Goal: Find contact information: Find contact information

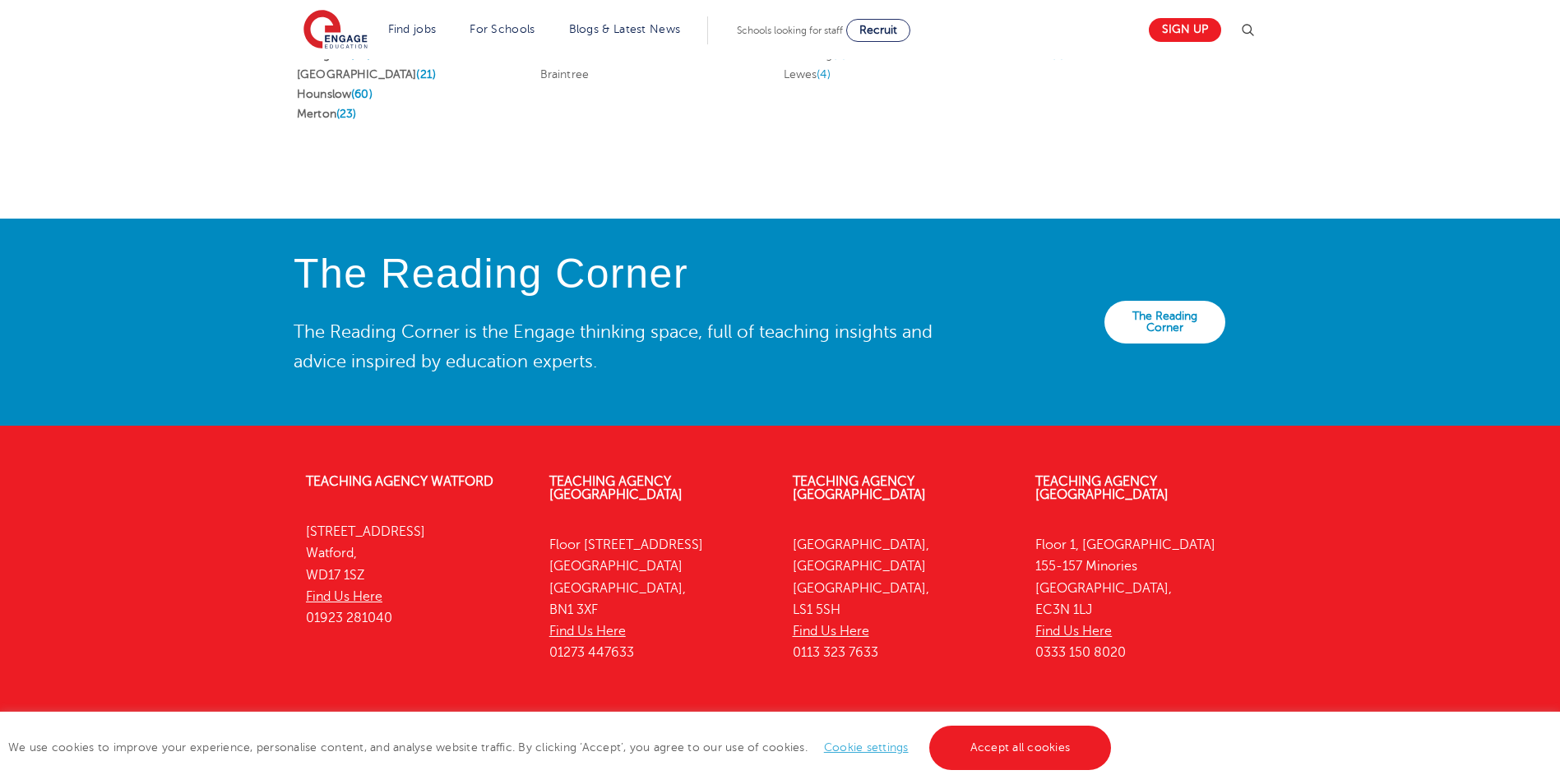
scroll to position [3535, 0]
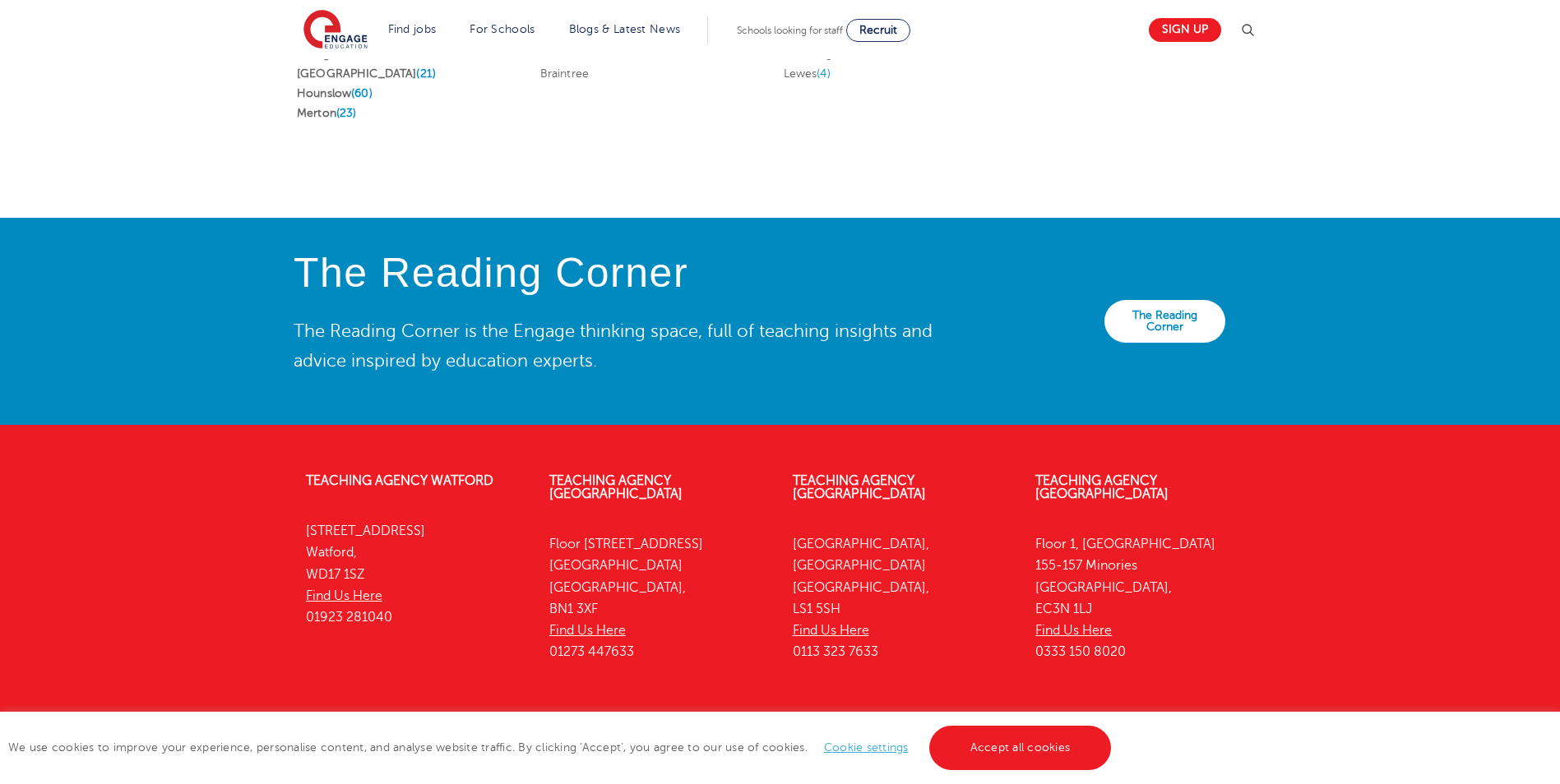
drag, startPoint x: 408, startPoint y: 592, endPoint x: 304, endPoint y: 590, distance: 104.0
click at [304, 590] on div "Teaching Agency Watford 4th Floor, 45 Clarendon Road Watford, WD17 1SZ Find Us …" at bounding box center [415, 553] width 244 height 208
copy p "01923 281040"
click at [307, 502] on div "Teaching Agency Watford 4th Floor, 45 Clarendon Road Watford, WD17 1SZ Find Us …" at bounding box center [415, 553] width 244 height 208
drag, startPoint x: 307, startPoint y: 504, endPoint x: 408, endPoint y: 546, distance: 109.4
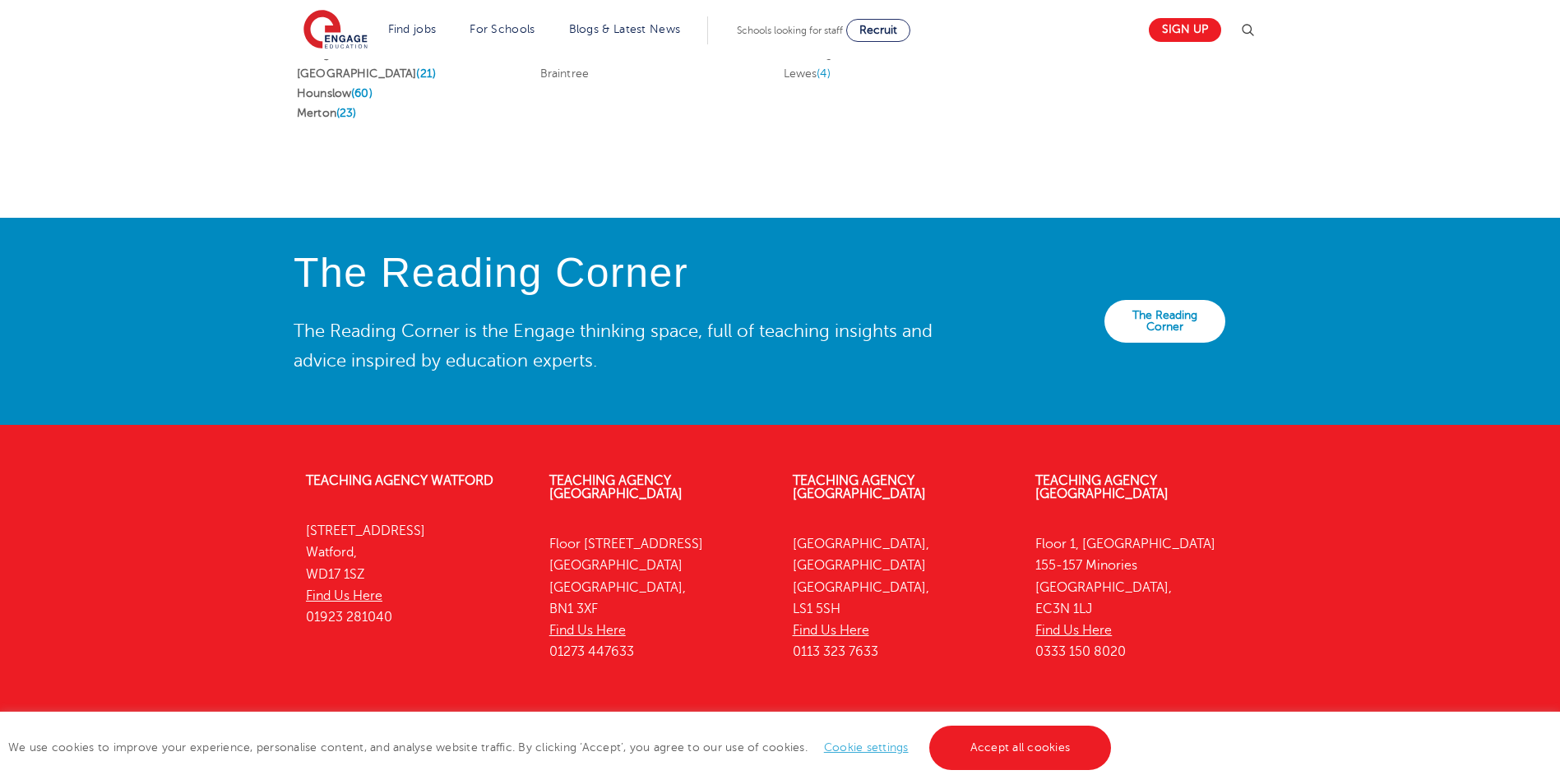
click at [408, 546] on p "4th Floor, 45 Clarendon Road Watford, WD17 1SZ Find Us Here 01923 281040" at bounding box center [415, 575] width 219 height 108
drag, startPoint x: 408, startPoint y: 546, endPoint x: 323, endPoint y: 525, distance: 87.6
copy p "4th Floor, 45 Clarendon Road Watford, WD17 1SZ"
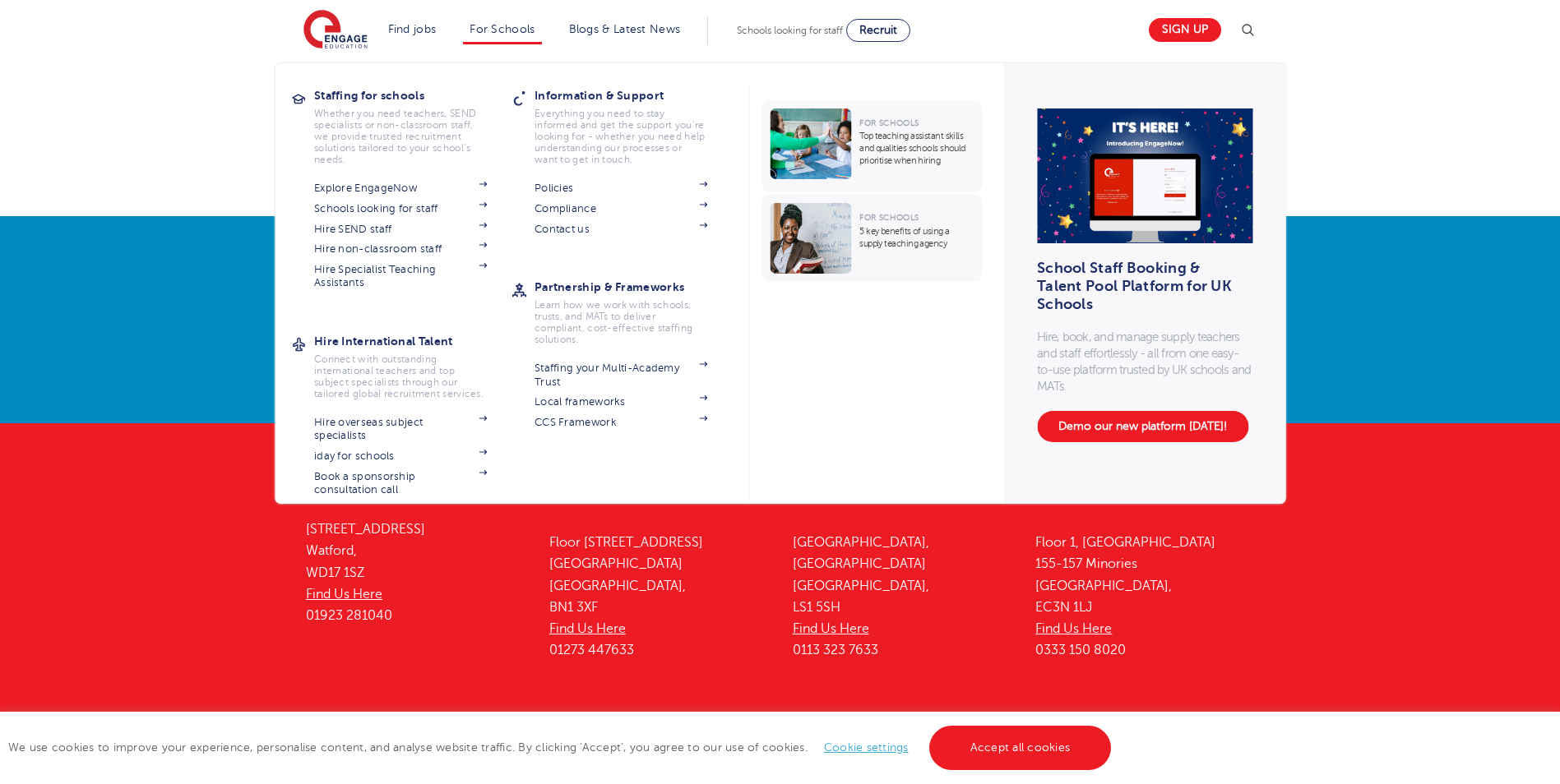
scroll to position [3559, 0]
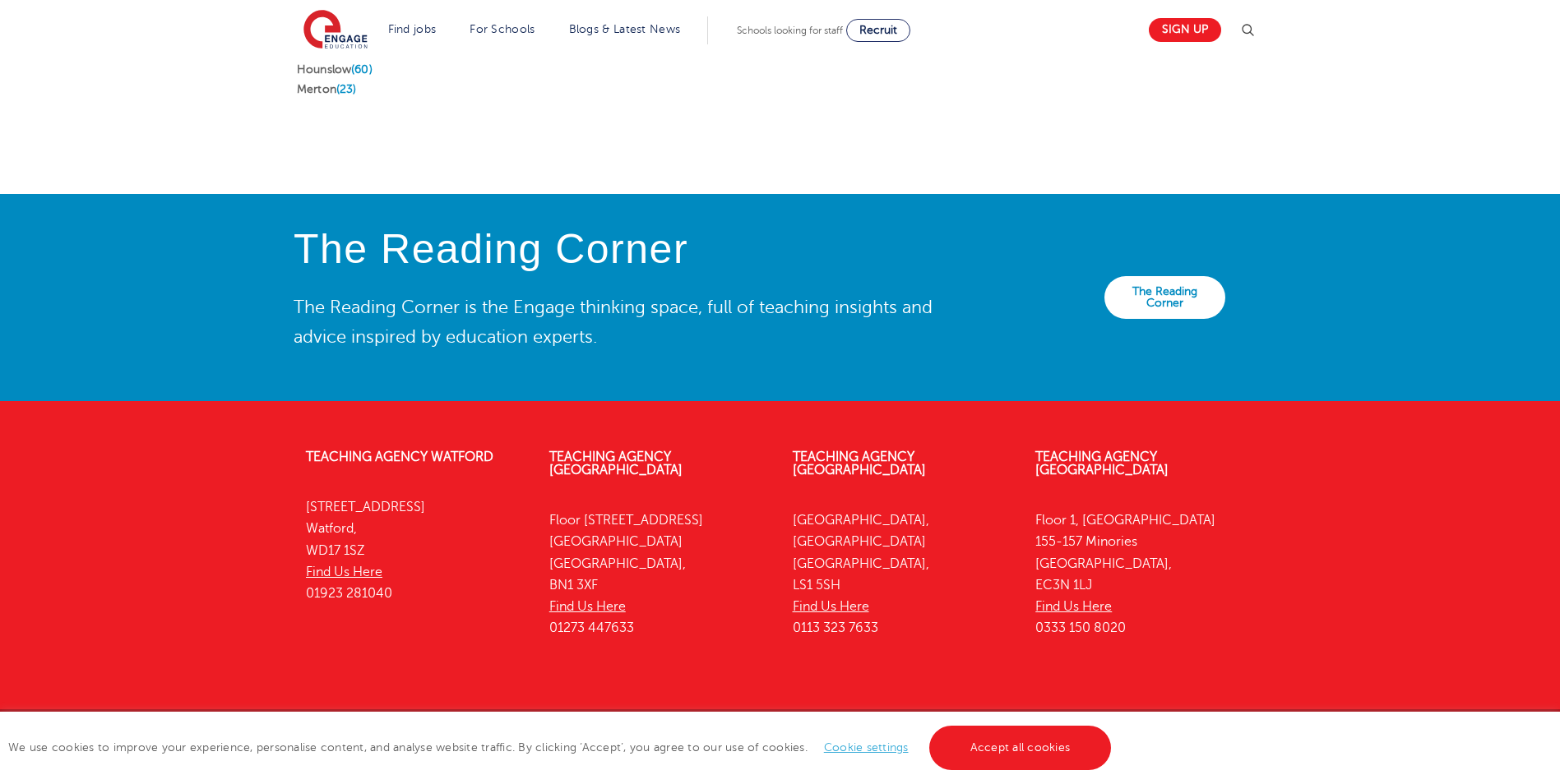
click at [1542, 356] on div "The Reading Corner The Reading Corner is the Engage thinking space, full of tea…" at bounding box center [780, 298] width 1560 height 208
click at [1049, 736] on link "Accept all cookies" at bounding box center [1020, 748] width 183 height 45
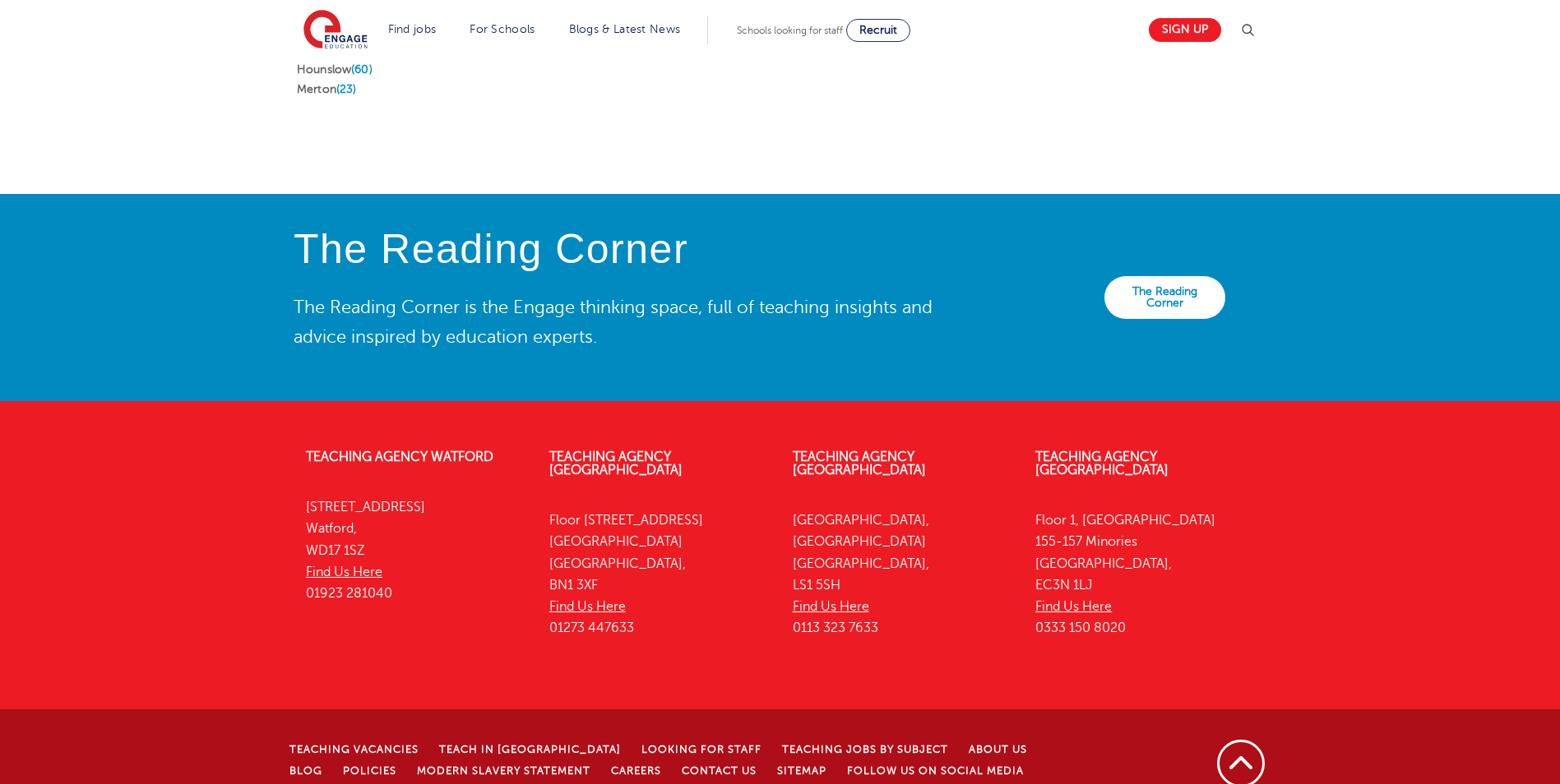
drag, startPoint x: 1040, startPoint y: 584, endPoint x: 1147, endPoint y: 590, distance: 107.2
click at [1147, 590] on p "Floor 1, Portsoken House 155-157 Minories London, EC3N 1LJ Find Us Here 0333 15…" at bounding box center [1145, 574] width 219 height 130
drag, startPoint x: 1147, startPoint y: 590, endPoint x: 1114, endPoint y: 592, distance: 33.1
copy p "0333 150 8020"
click at [352, 83] on span "(23)" at bounding box center [347, 89] width 21 height 12
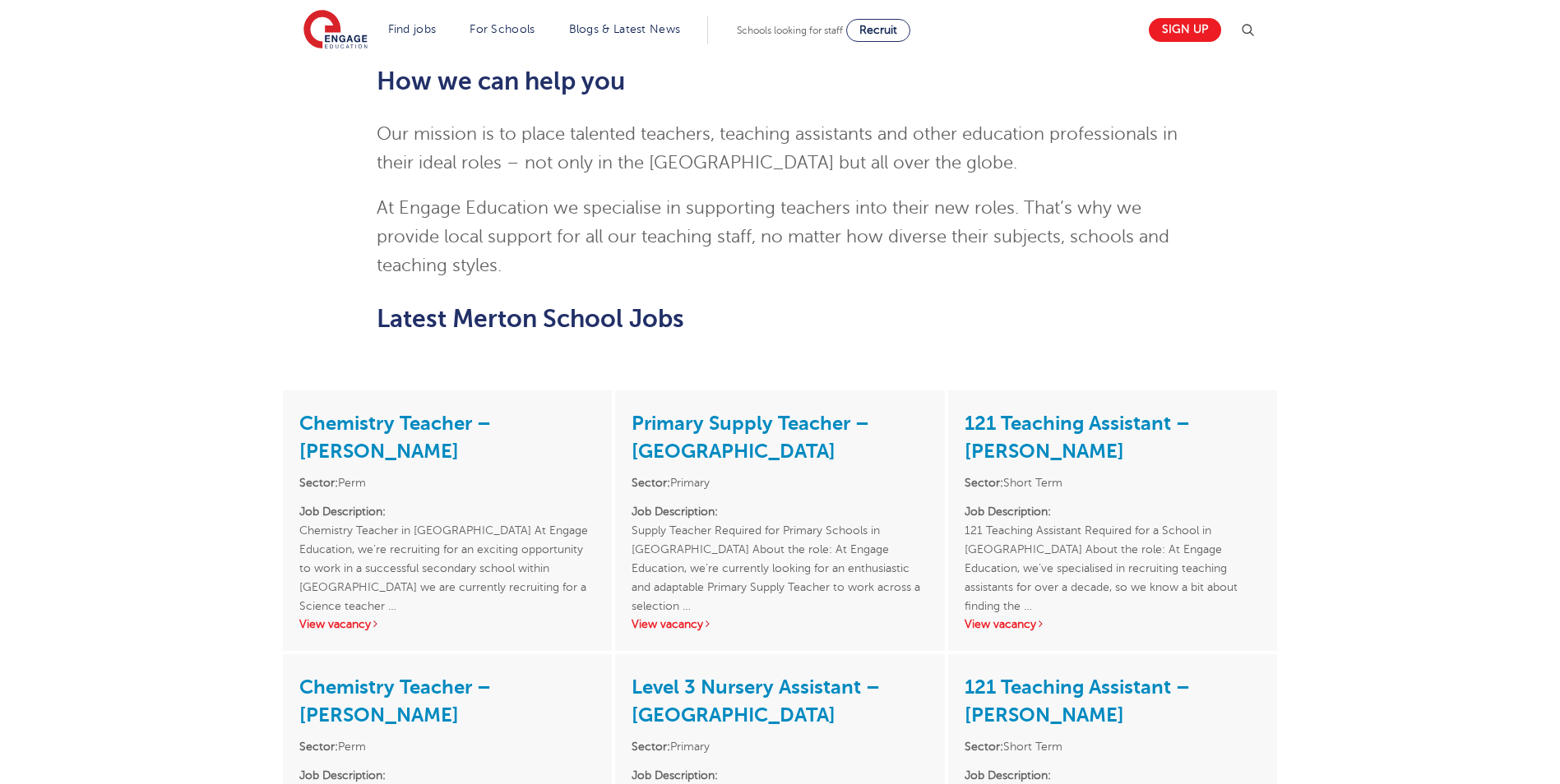
scroll to position [1727, 0]
